Goal: Navigation & Orientation: Find specific page/section

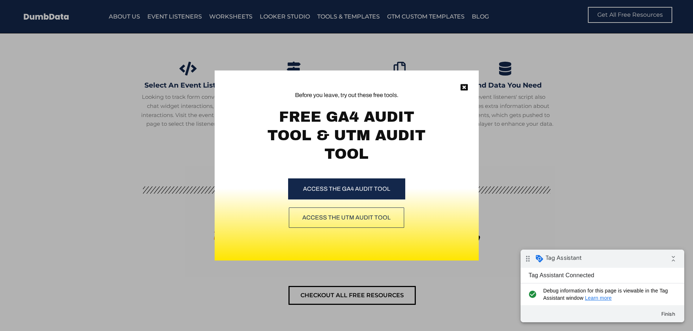
scroll to position [2816, 0]
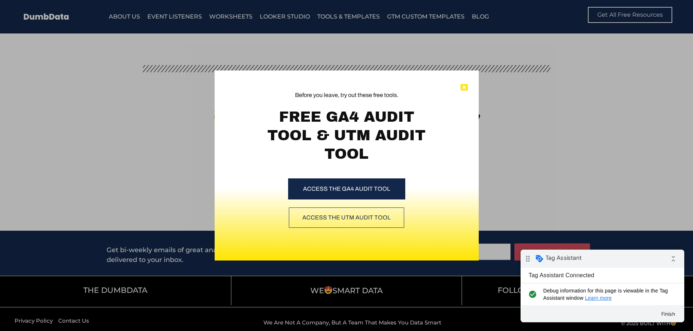
click at [463, 87] on icon at bounding box center [463, 87] width 7 height 7
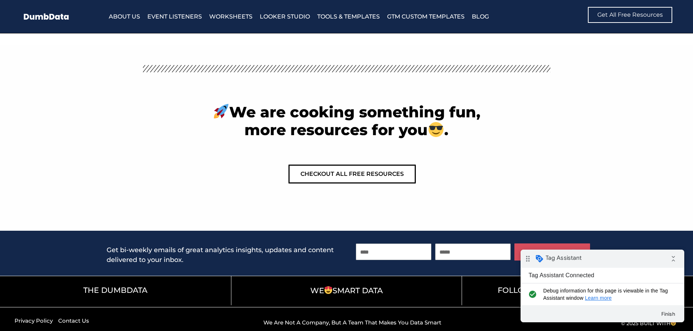
drag, startPoint x: 228, startPoint y: 50, endPoint x: 211, endPoint y: 53, distance: 17.4
click at [211, 60] on div at bounding box center [346, 69] width 407 height 18
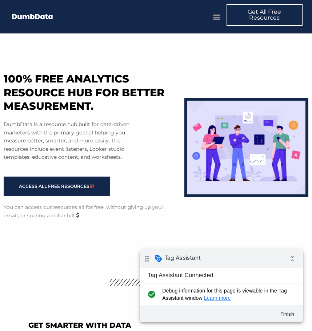
click at [217, 17] on icon "Menu Toggle" at bounding box center [217, 17] width 8 height 8
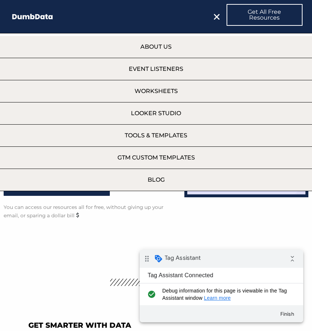
drag, startPoint x: 164, startPoint y: 49, endPoint x: 236, endPoint y: 50, distance: 71.3
click at [165, 49] on link "About Us" at bounding box center [156, 47] width 312 height 22
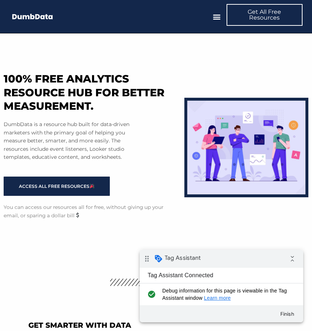
click at [121, 50] on div "100% free analytics resource hub for better measurement. DumbData is a resource…" at bounding box center [156, 145] width 312 height 225
click at [219, 15] on icon "Menu Toggle" at bounding box center [217, 17] width 8 height 8
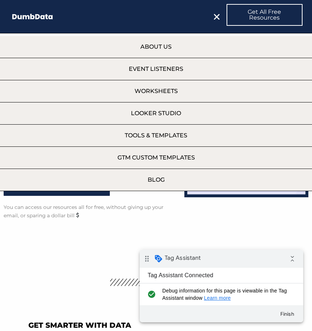
click at [157, 50] on link "About Us" at bounding box center [156, 47] width 312 height 22
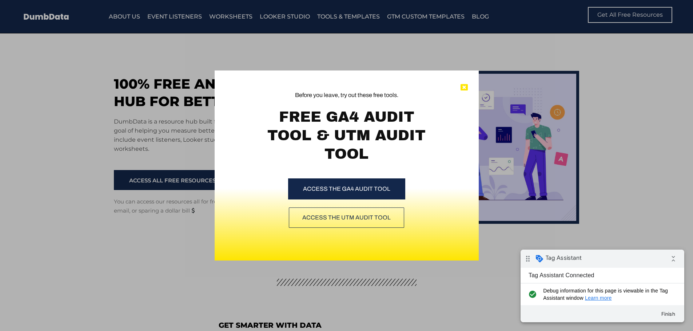
click at [461, 87] on icon at bounding box center [463, 87] width 7 height 7
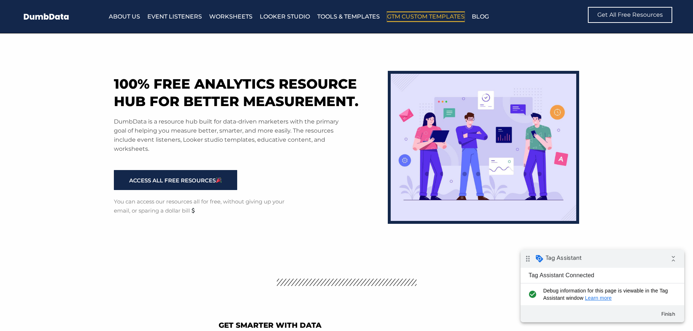
click at [409, 15] on link "GTM Custom Templates" at bounding box center [425, 17] width 77 height 10
click at [130, 14] on link "About Us" at bounding box center [124, 17] width 31 height 10
